Goal: Task Accomplishment & Management: Manage account settings

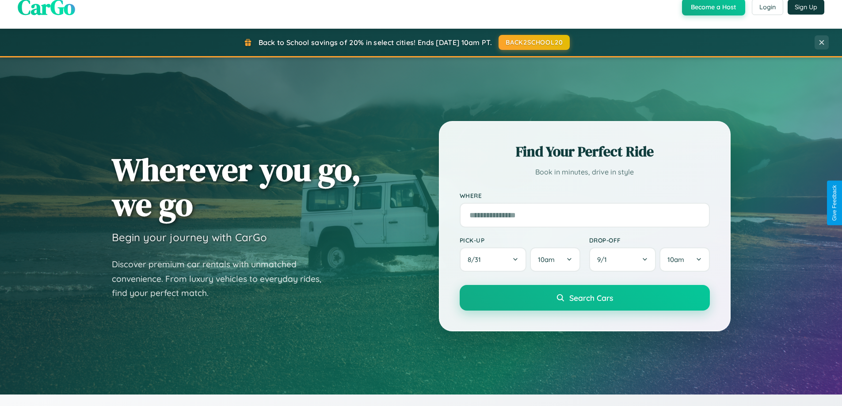
scroll to position [381, 0]
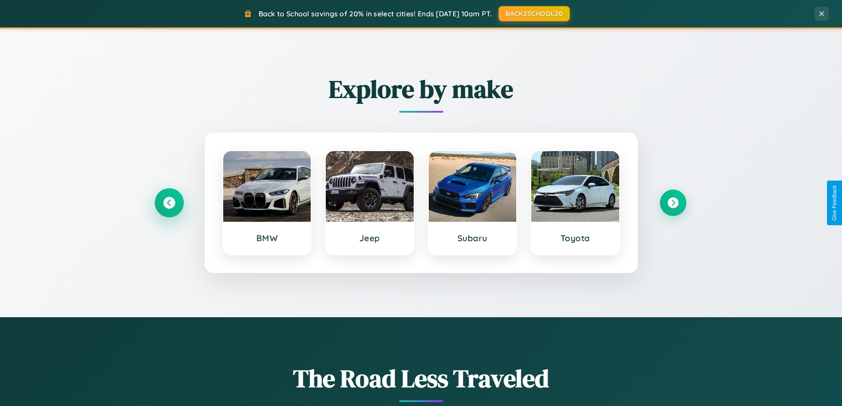
click at [169, 203] on icon at bounding box center [169, 203] width 12 height 12
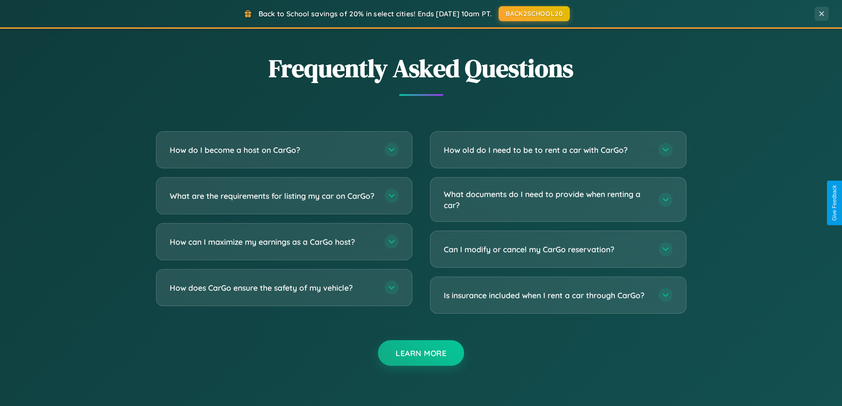
scroll to position [1701, 0]
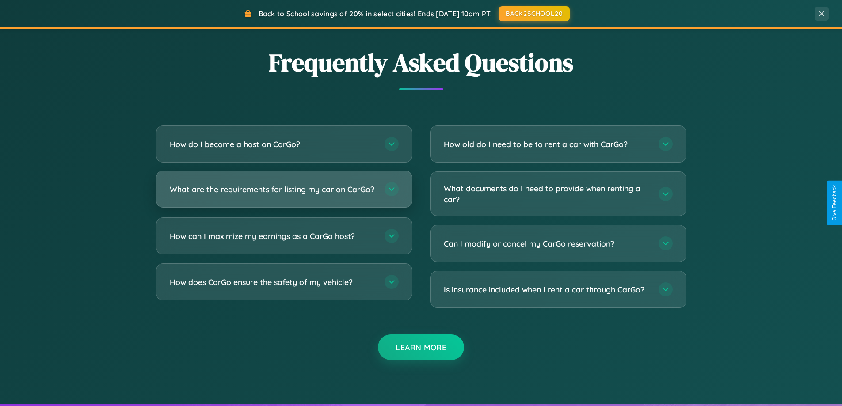
click at [284, 193] on h3 "What are the requirements for listing my car on CarGo?" at bounding box center [273, 189] width 206 height 11
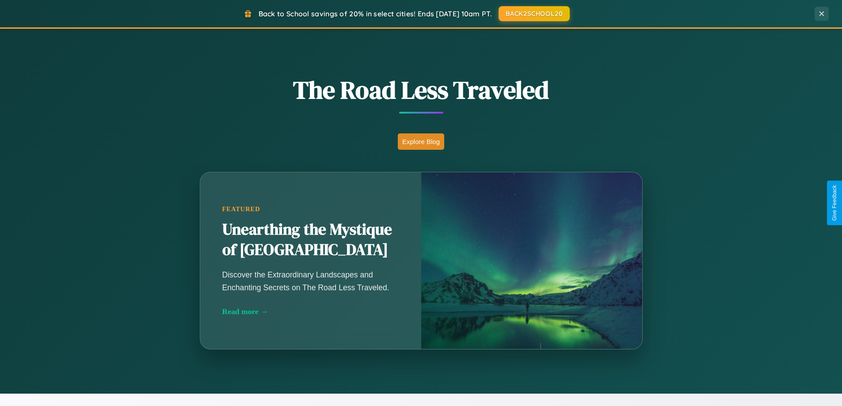
scroll to position [608, 0]
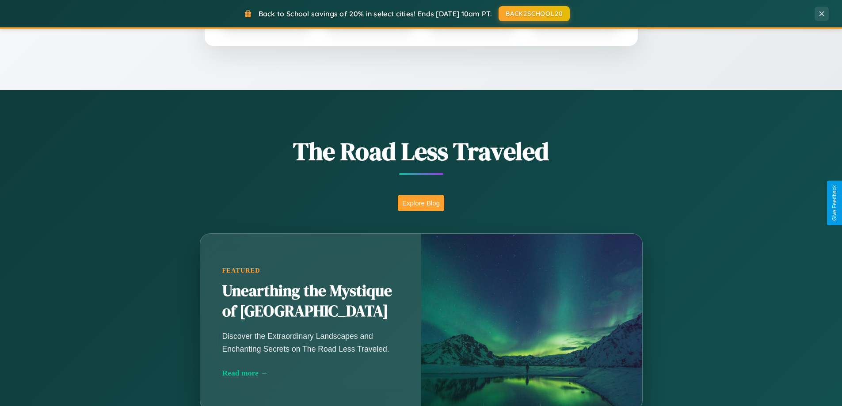
click at [421, 203] on button "Explore Blog" at bounding box center [421, 203] width 46 height 16
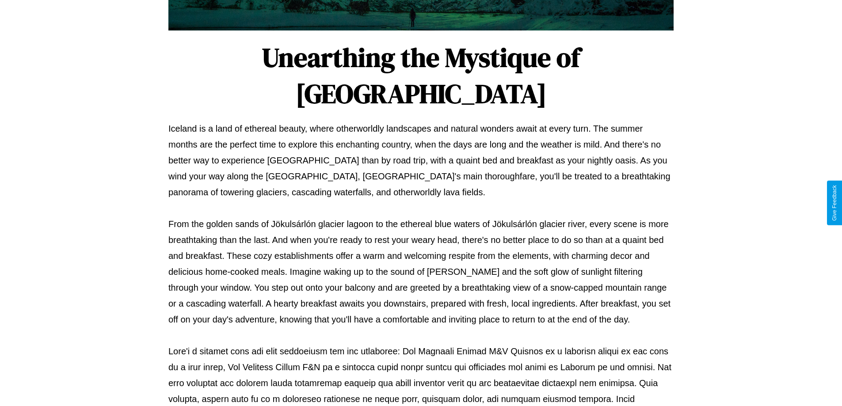
scroll to position [286, 0]
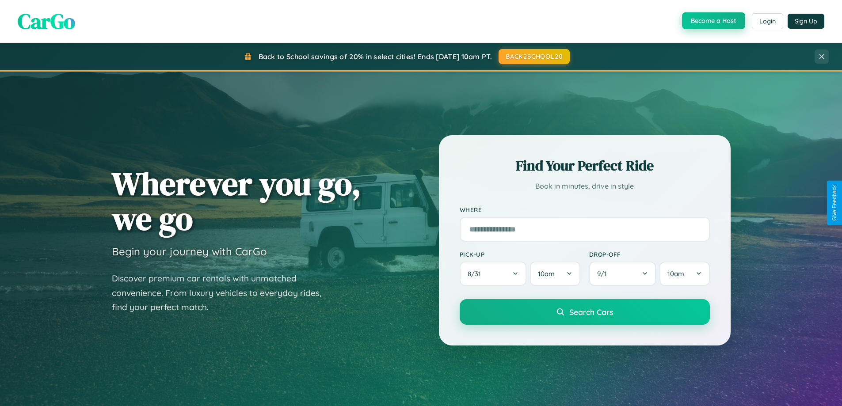
click at [713, 21] on button "Become a Host" at bounding box center [713, 20] width 63 height 17
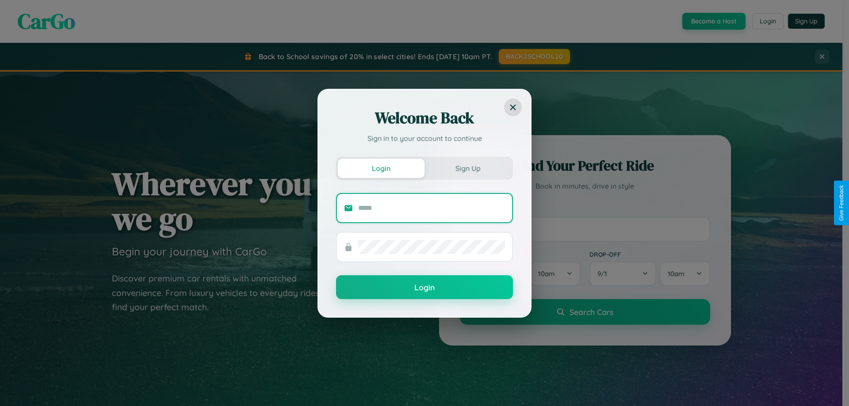
click at [431, 208] on input "text" at bounding box center [431, 208] width 147 height 14
type input "**********"
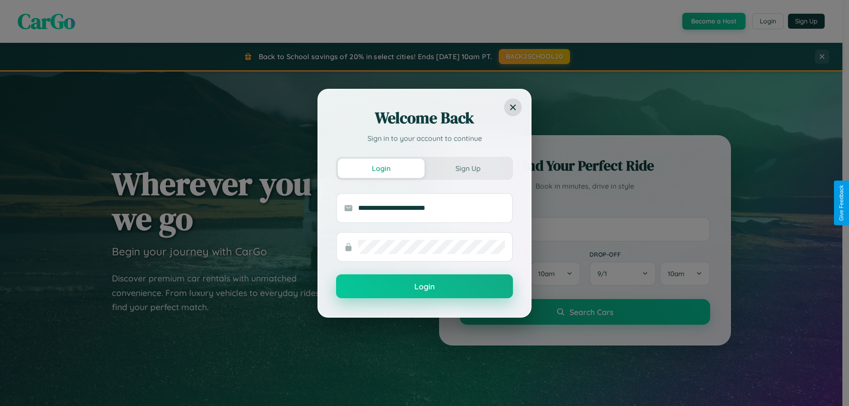
click at [424, 287] on button "Login" at bounding box center [424, 287] width 177 height 24
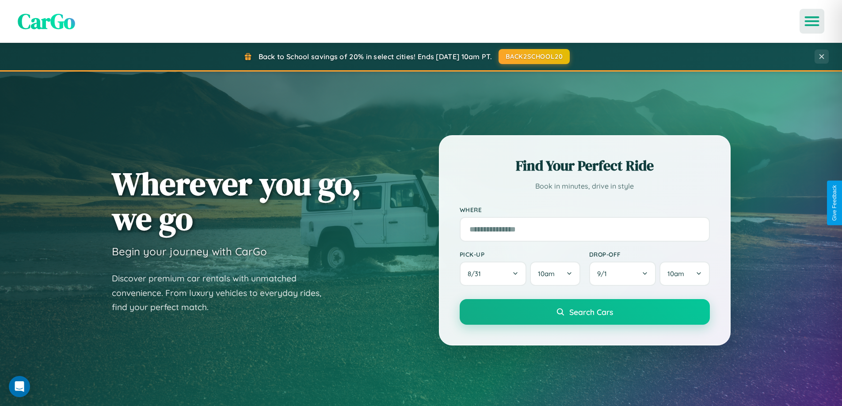
click at [812, 21] on icon "Open menu" at bounding box center [812, 21] width 13 height 8
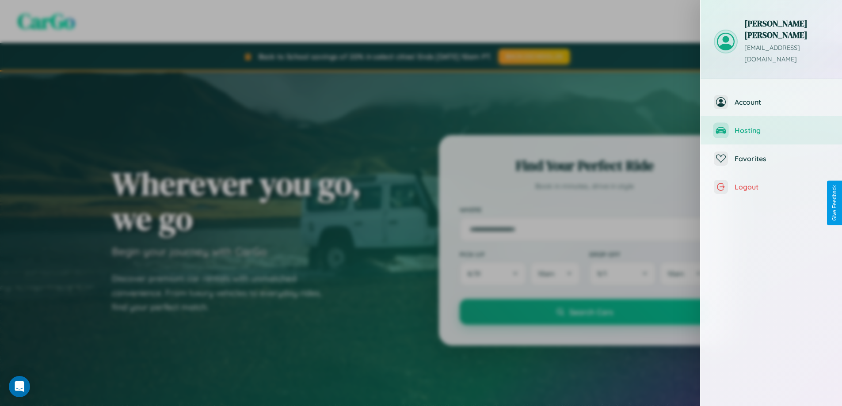
click at [771, 126] on span "Hosting" at bounding box center [782, 130] width 94 height 9
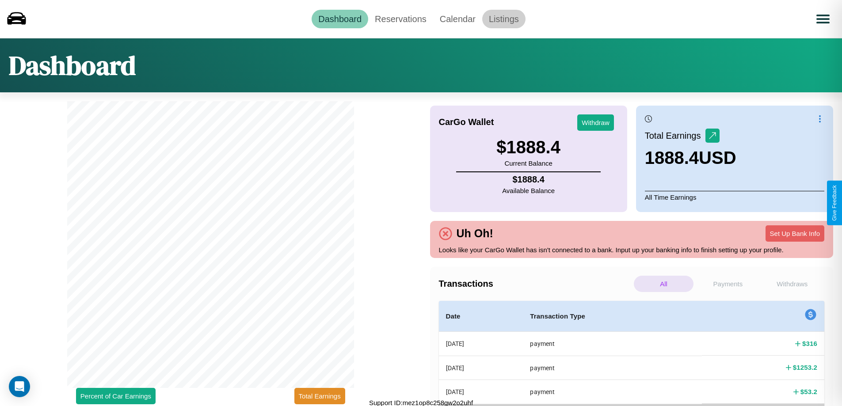
click at [504, 19] on link "Listings" at bounding box center [503, 19] width 43 height 19
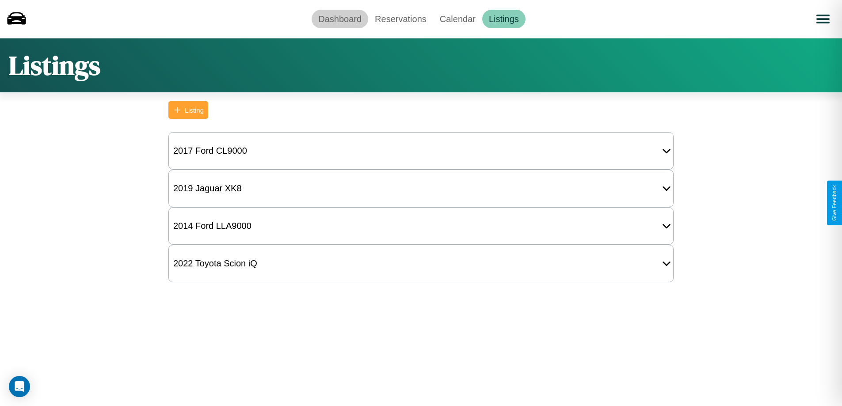
click at [340, 19] on link "Dashboard" at bounding box center [340, 19] width 57 height 19
